Goal: Complete application form: Complete application form

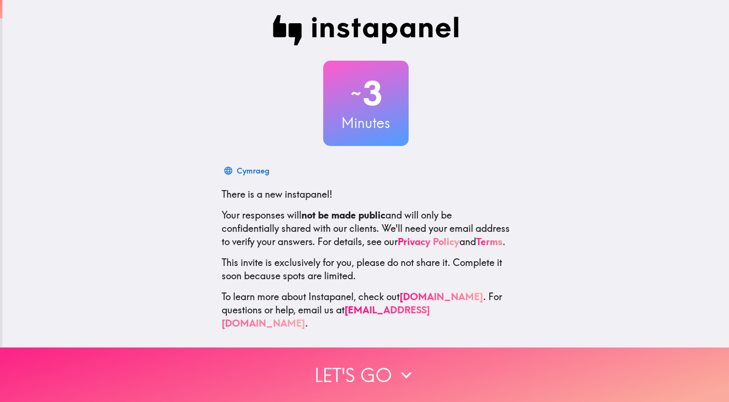
click at [388, 381] on button "Let's go" at bounding box center [364, 375] width 729 height 55
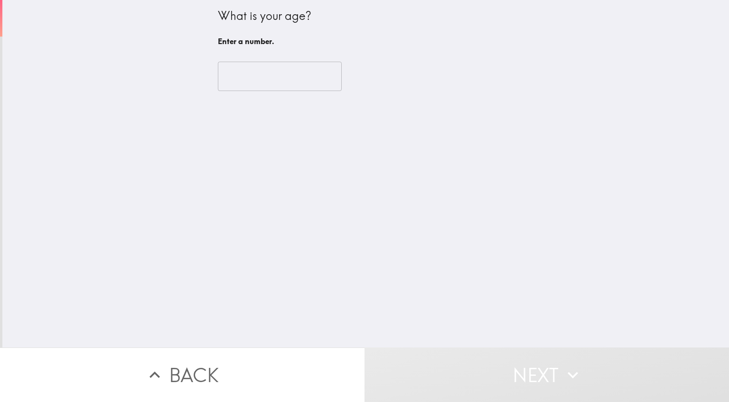
click at [300, 83] on input "number" at bounding box center [280, 76] width 124 height 29
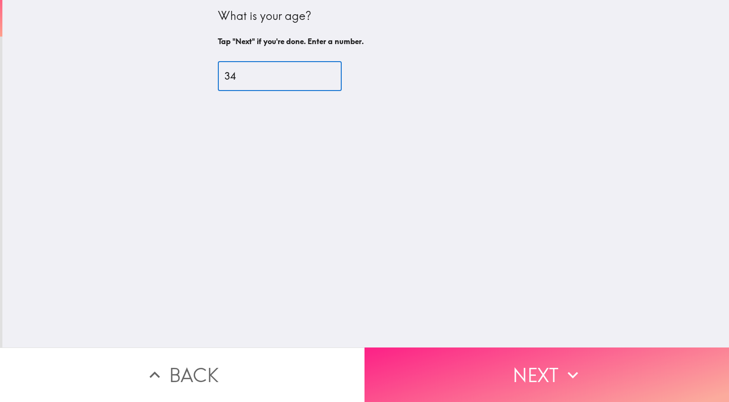
type input "34"
click at [508, 374] on button "Next" at bounding box center [546, 375] width 364 height 55
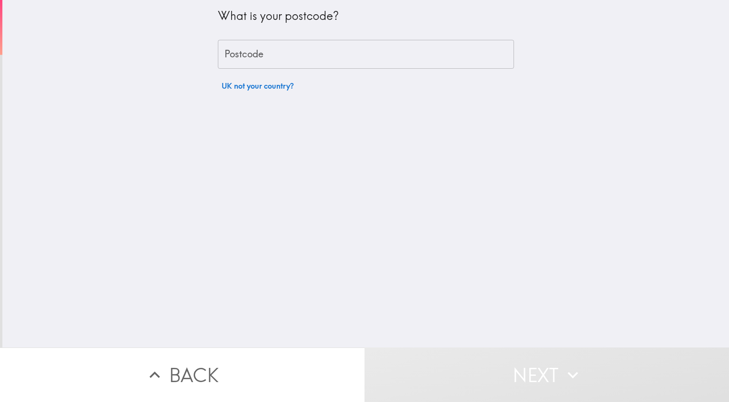
click at [347, 65] on input "Postcode" at bounding box center [366, 54] width 296 height 29
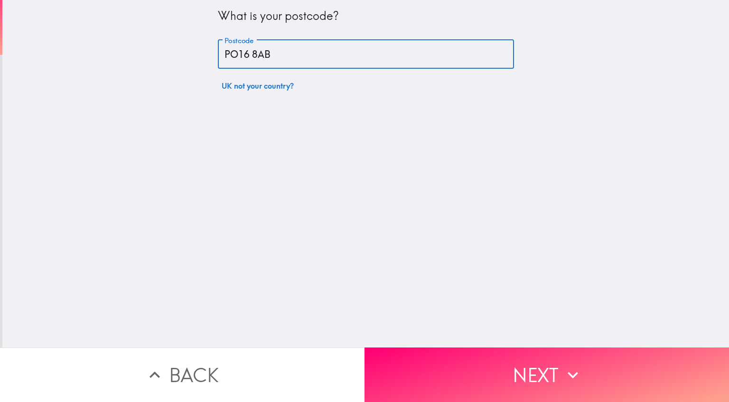
type input "PO16 8AB"
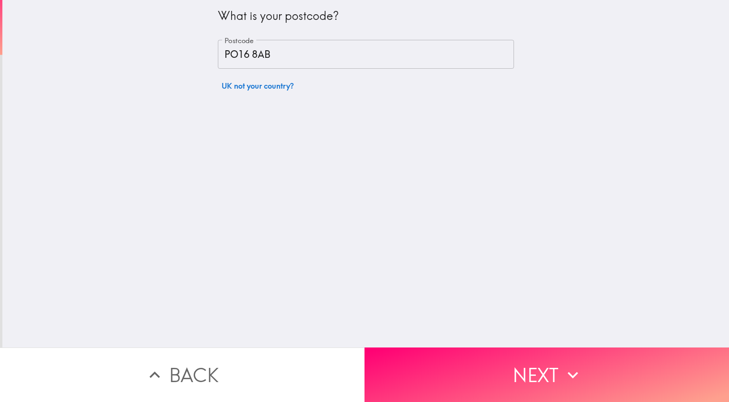
click at [410, 157] on div "What is your postcode? Postcode PO16 8AB Postcode UK not your country?" at bounding box center [365, 174] width 727 height 348
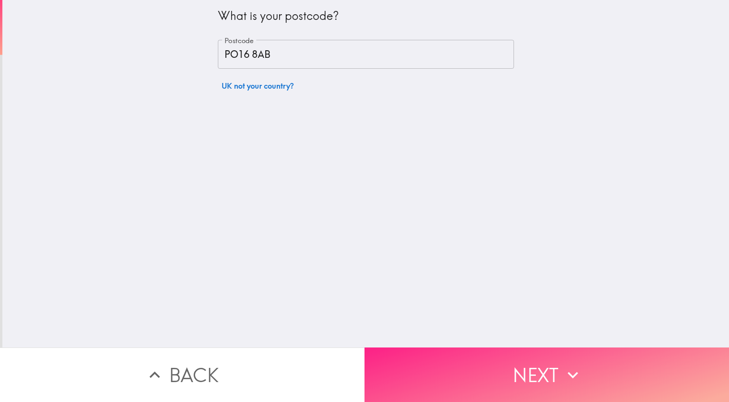
click at [456, 371] on button "Next" at bounding box center [546, 375] width 364 height 55
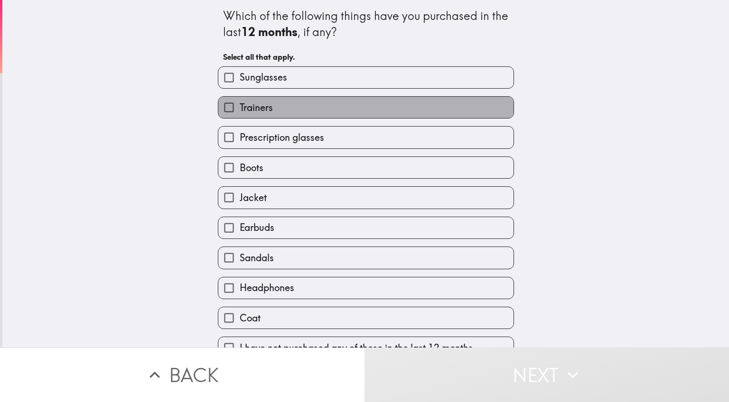
click at [326, 111] on label "Trainers" at bounding box center [365, 107] width 295 height 21
click at [240, 111] on input "Trainers" at bounding box center [228, 107] width 21 height 21
checkbox input "true"
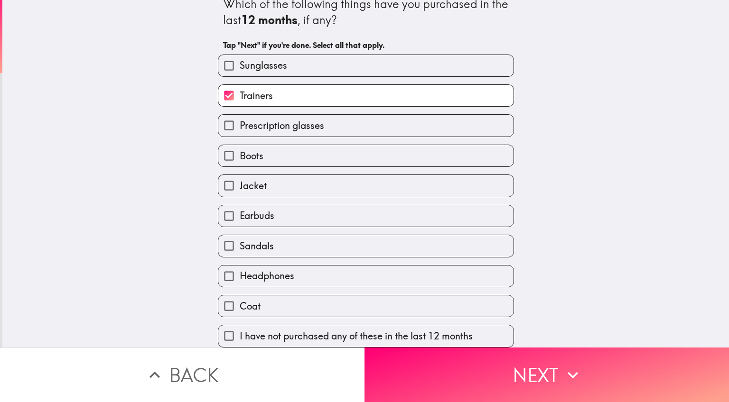
scroll to position [16, 0]
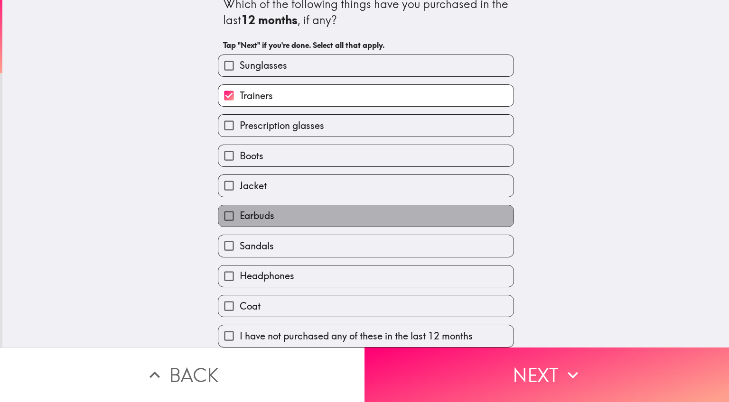
click at [313, 215] on label "Earbuds" at bounding box center [365, 215] width 295 height 21
click at [240, 215] on input "Earbuds" at bounding box center [228, 215] width 21 height 21
checkbox input "true"
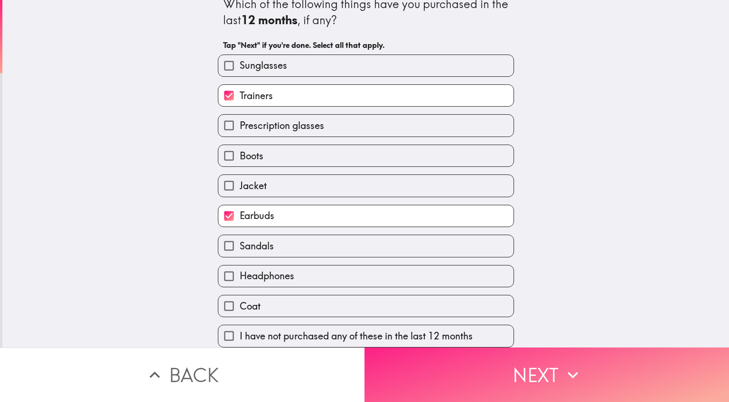
click at [426, 375] on button "Next" at bounding box center [546, 375] width 364 height 55
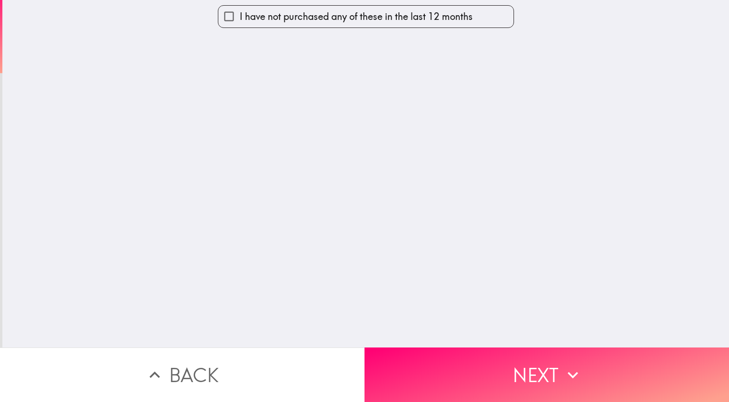
scroll to position [0, 0]
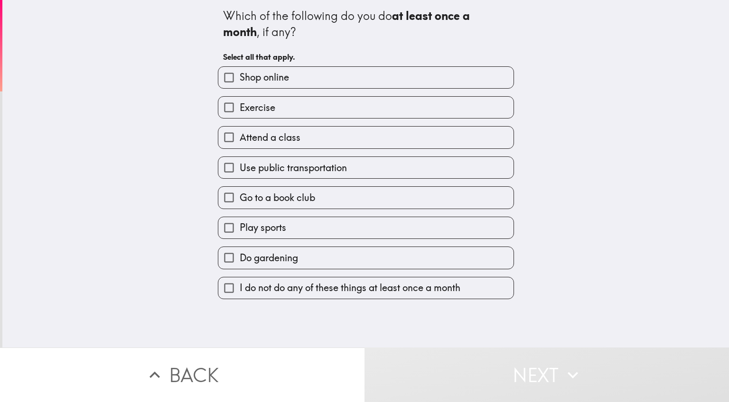
click at [292, 85] on label "Shop online" at bounding box center [365, 77] width 295 height 21
click at [240, 85] on input "Shop online" at bounding box center [228, 77] width 21 height 21
checkbox input "true"
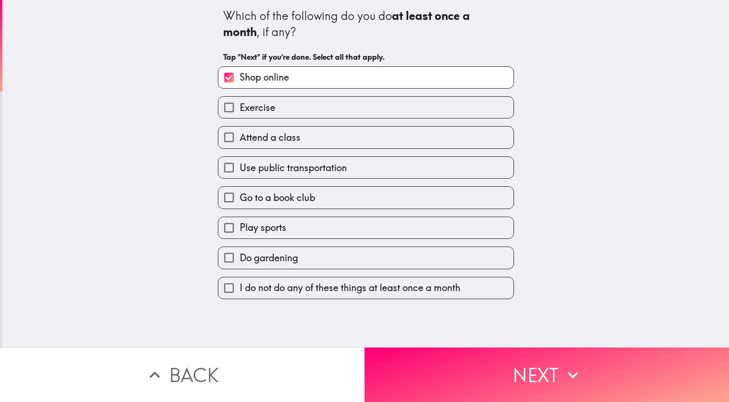
click at [293, 115] on label "Exercise" at bounding box center [365, 107] width 295 height 21
click at [240, 115] on input "Exercise" at bounding box center [228, 107] width 21 height 21
checkbox input "true"
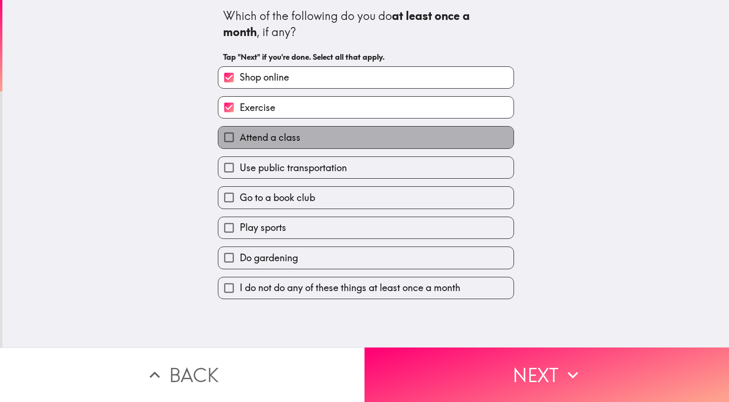
click at [290, 142] on span "Attend a class" at bounding box center [270, 137] width 61 height 13
click at [240, 142] on input "Attend a class" at bounding box center [228, 137] width 21 height 21
checkbox input "true"
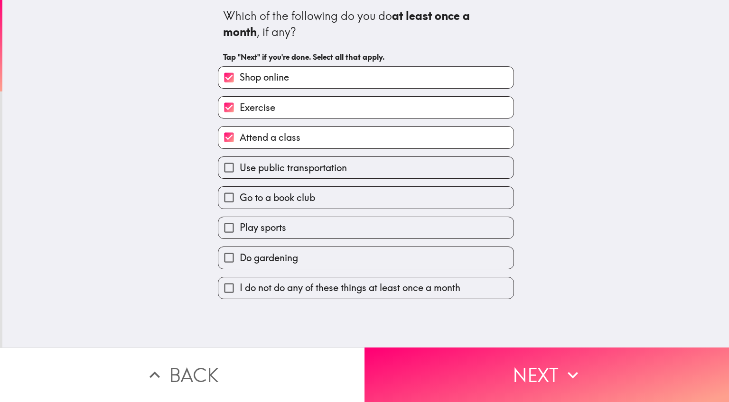
click at [321, 273] on div "I do not do any of these things at least once a month" at bounding box center [362, 285] width 304 height 30
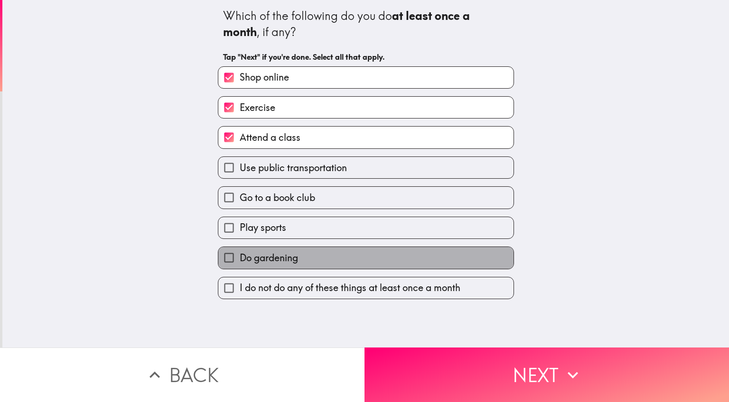
click at [318, 269] on label "Do gardening" at bounding box center [365, 257] width 295 height 21
click at [240, 269] on input "Do gardening" at bounding box center [228, 257] width 21 height 21
checkbox input "true"
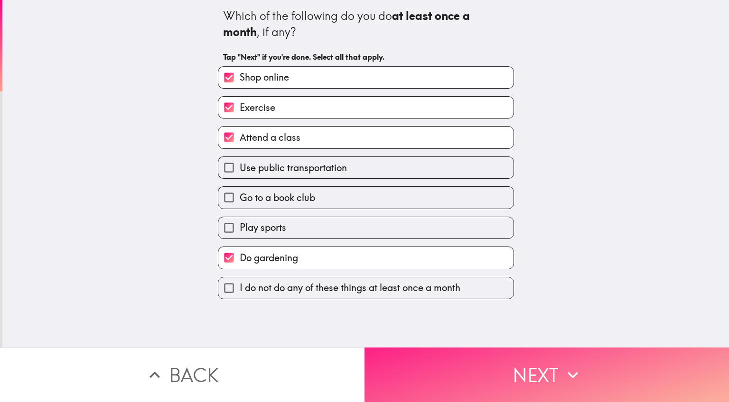
click at [401, 379] on button "Next" at bounding box center [546, 375] width 364 height 55
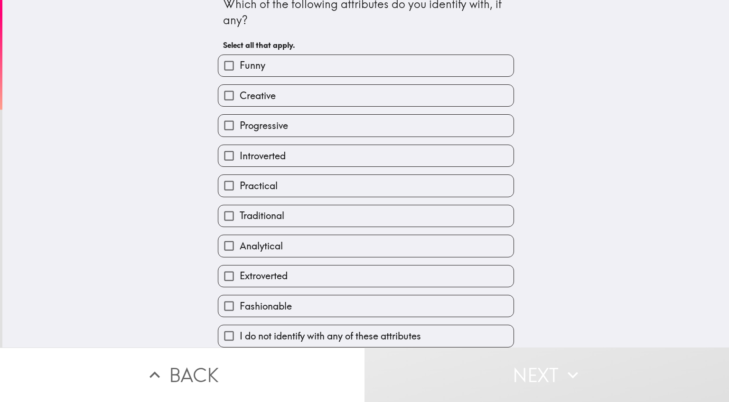
scroll to position [16, 0]
click at [273, 64] on label "Funny" at bounding box center [365, 65] width 295 height 21
click at [240, 64] on input "Funny" at bounding box center [228, 65] width 21 height 21
checkbox input "true"
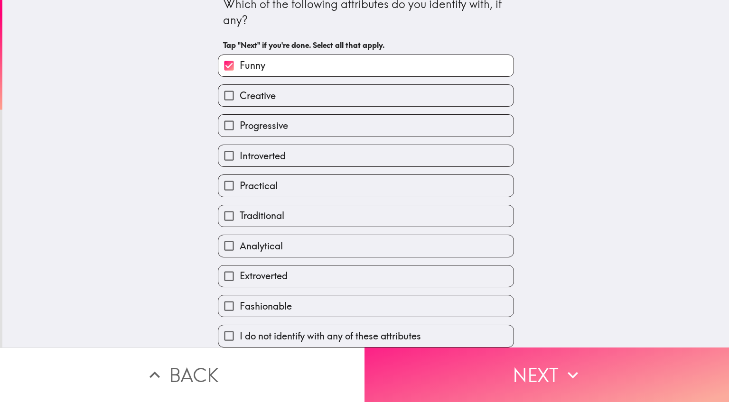
click at [458, 382] on button "Next" at bounding box center [546, 375] width 364 height 55
